Goal: Transaction & Acquisition: Purchase product/service

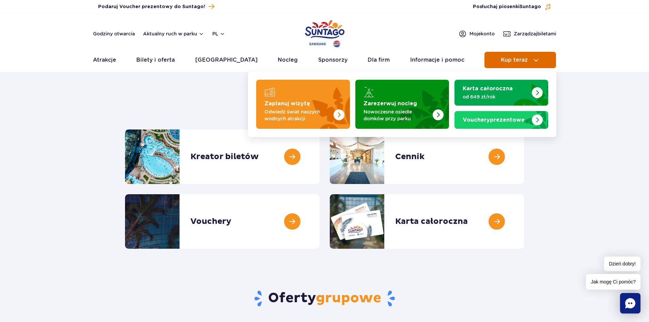
click at [504, 68] on button "Kup teraz" at bounding box center [521, 60] width 72 height 16
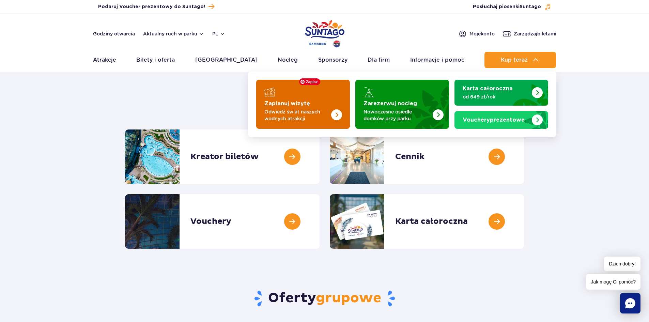
click at [331, 117] on img "Zaplanuj wizytę" at bounding box center [336, 114] width 11 height 11
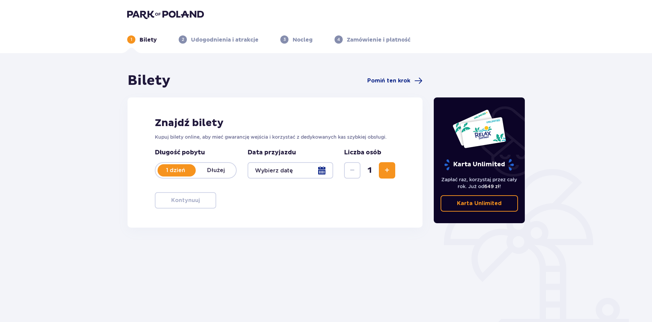
click at [321, 173] on div at bounding box center [290, 170] width 86 height 16
